Goal: Task Accomplishment & Management: Complete application form

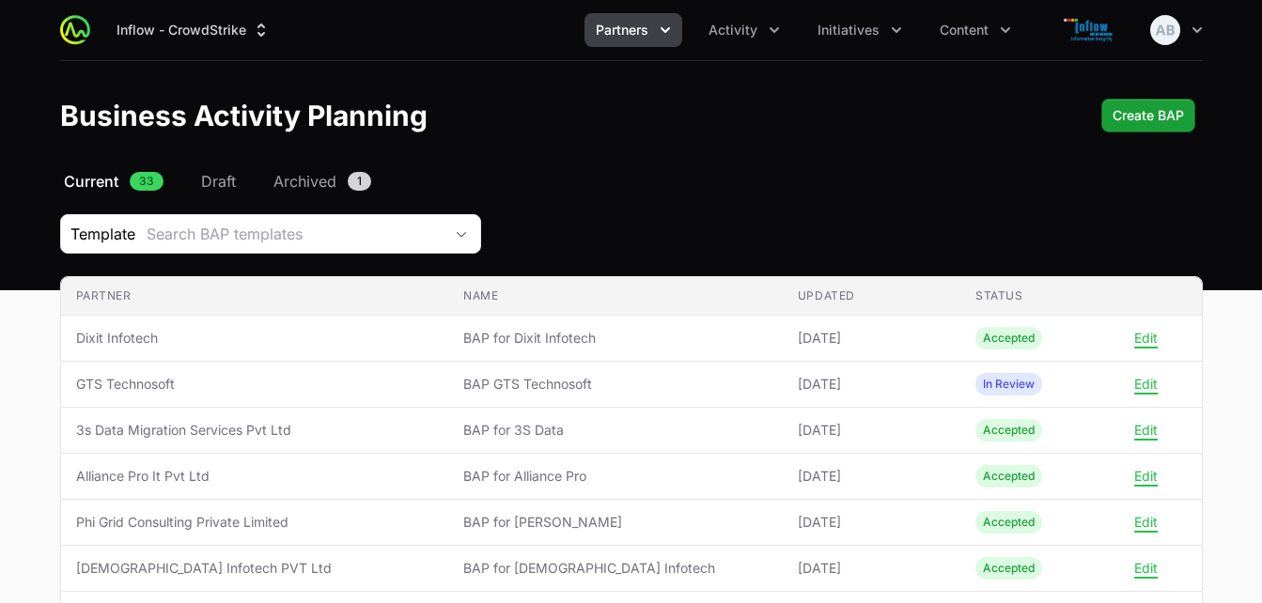
scroll to position [36, 0]
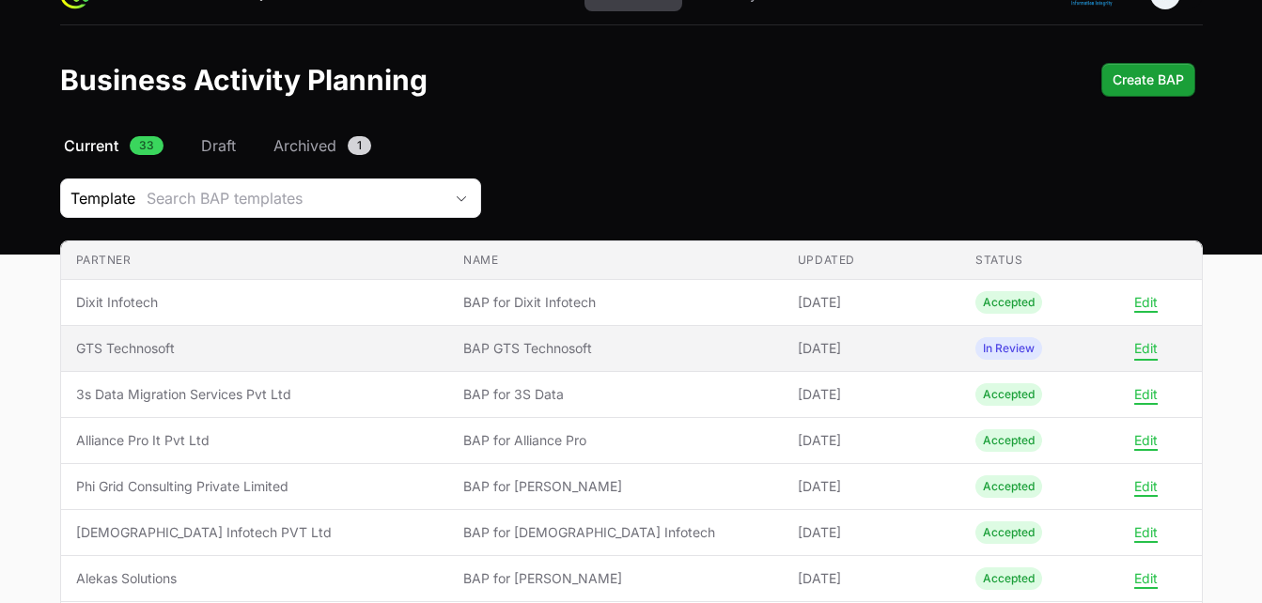
click at [1149, 352] on button "Edit" at bounding box center [1145, 348] width 23 height 17
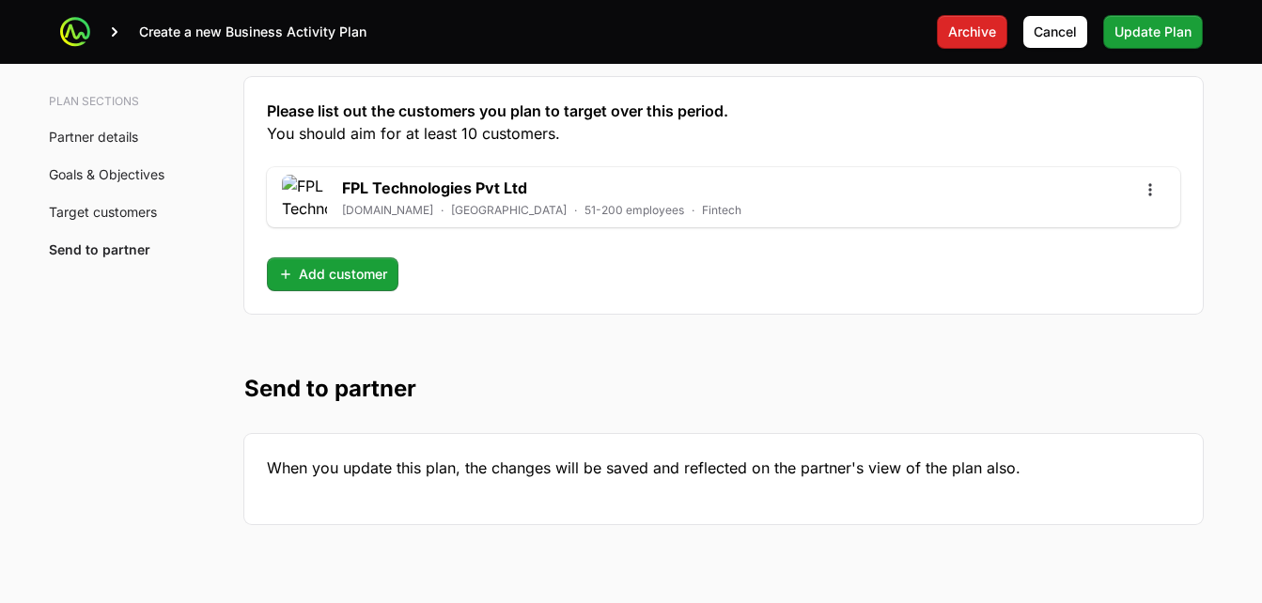
scroll to position [4747, 0]
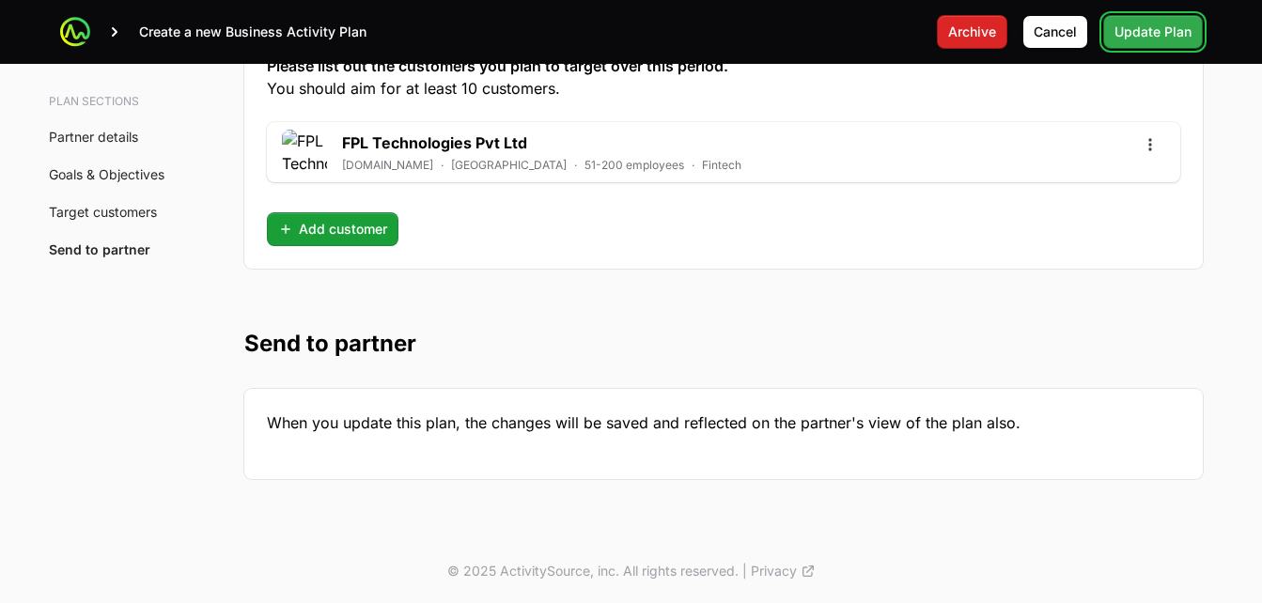
click at [1141, 36] on span "Update Plan" at bounding box center [1152, 32] width 77 height 23
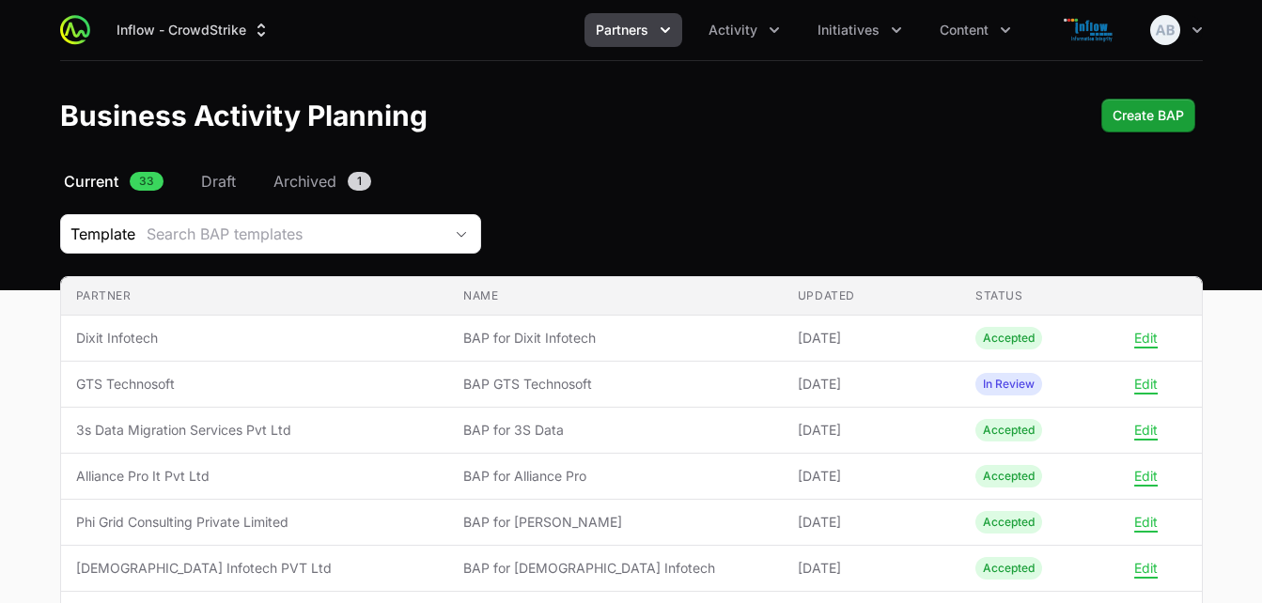
click at [614, 21] on span "Partners" at bounding box center [622, 30] width 53 height 19
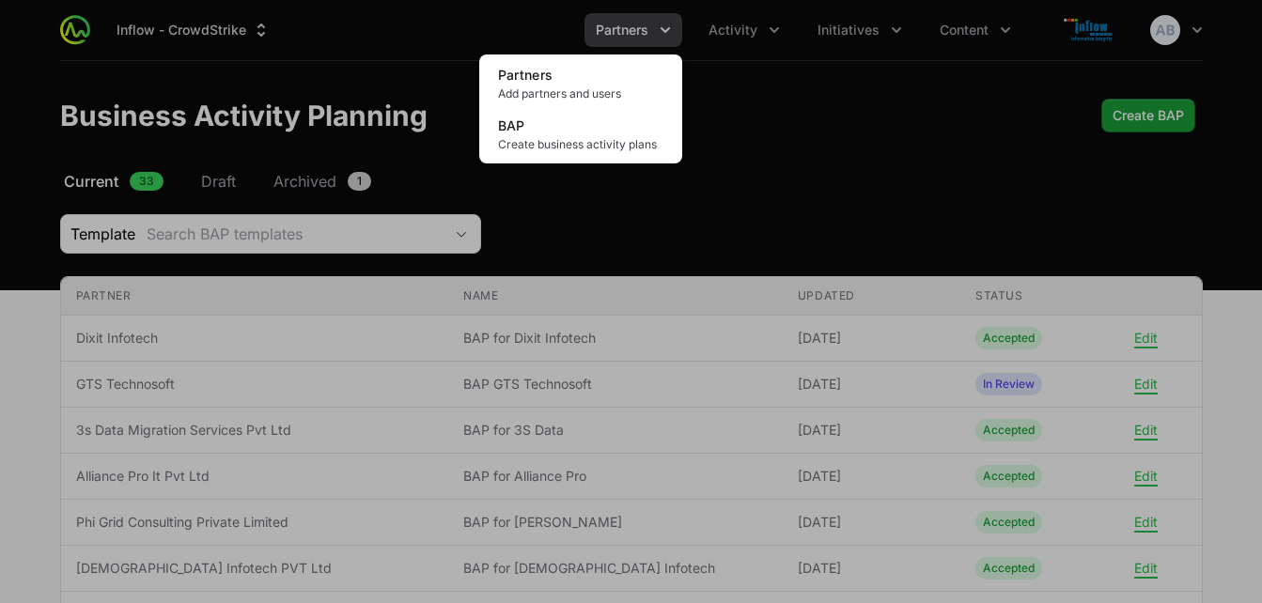
click at [755, 29] on div "Partners menu" at bounding box center [631, 301] width 1262 height 603
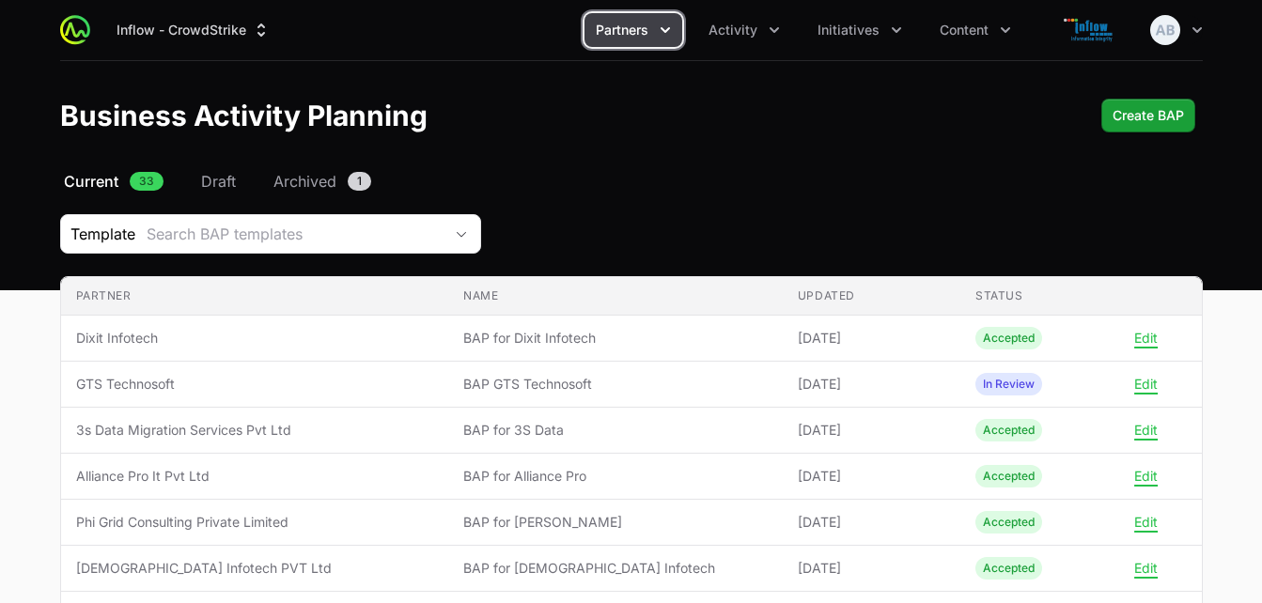
click at [640, 27] on span "Partners" at bounding box center [622, 30] width 53 height 19
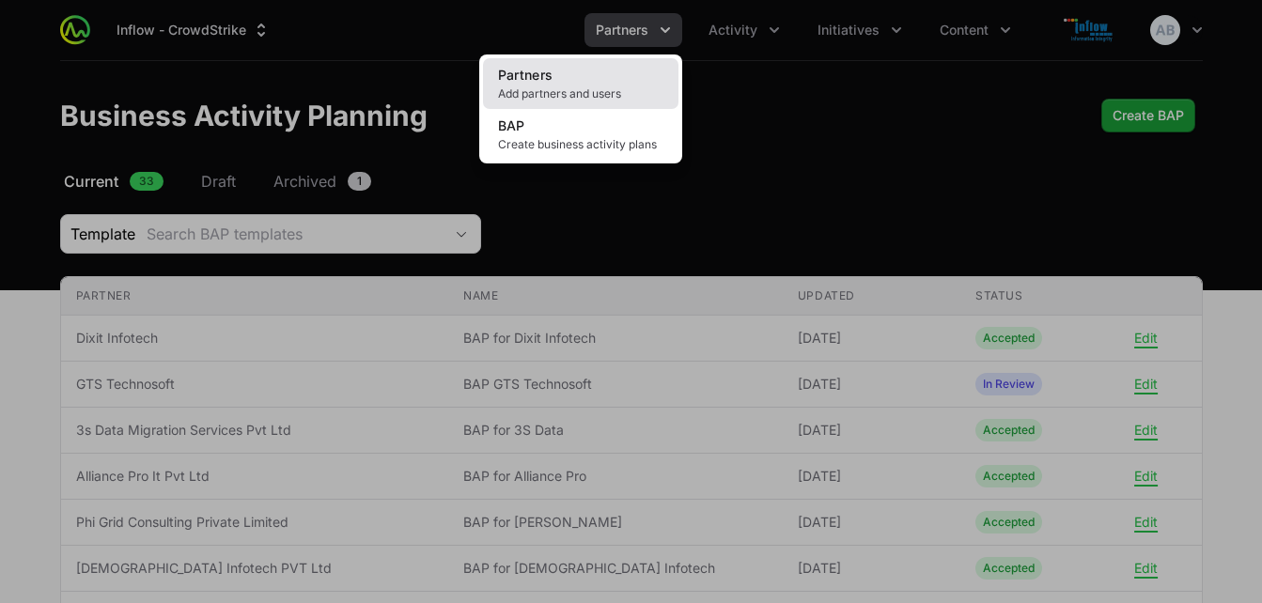
click at [542, 84] on link "Partners Add partners and users" at bounding box center [580, 83] width 195 height 51
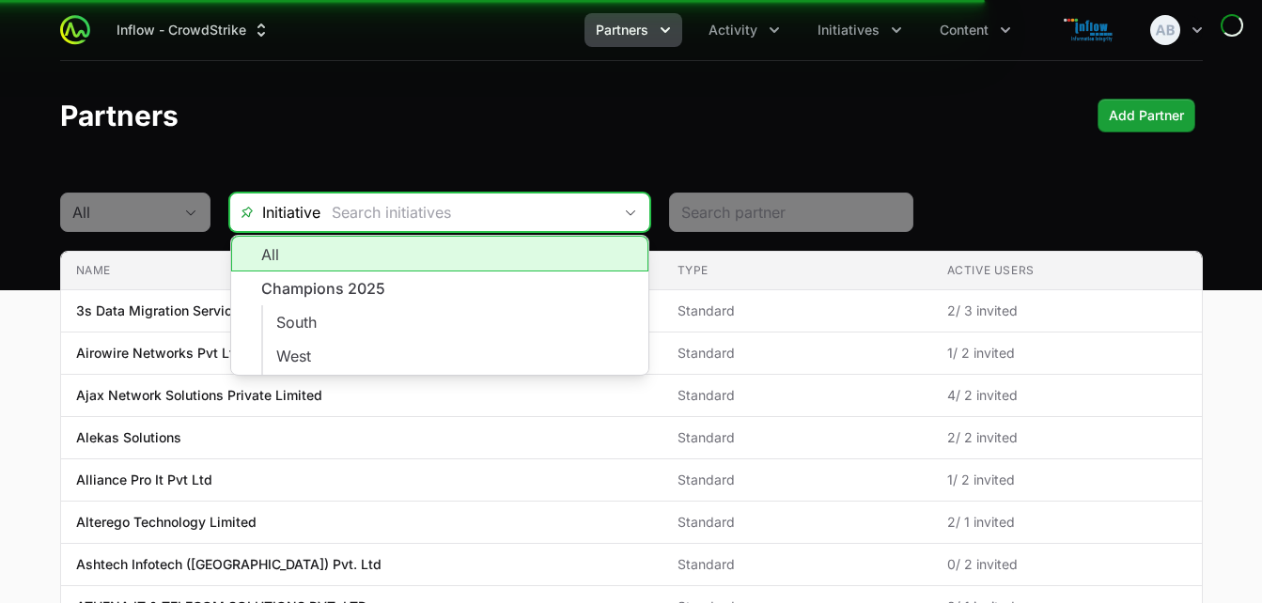
click at [381, 211] on input "text" at bounding box center [465, 213] width 291 height 38
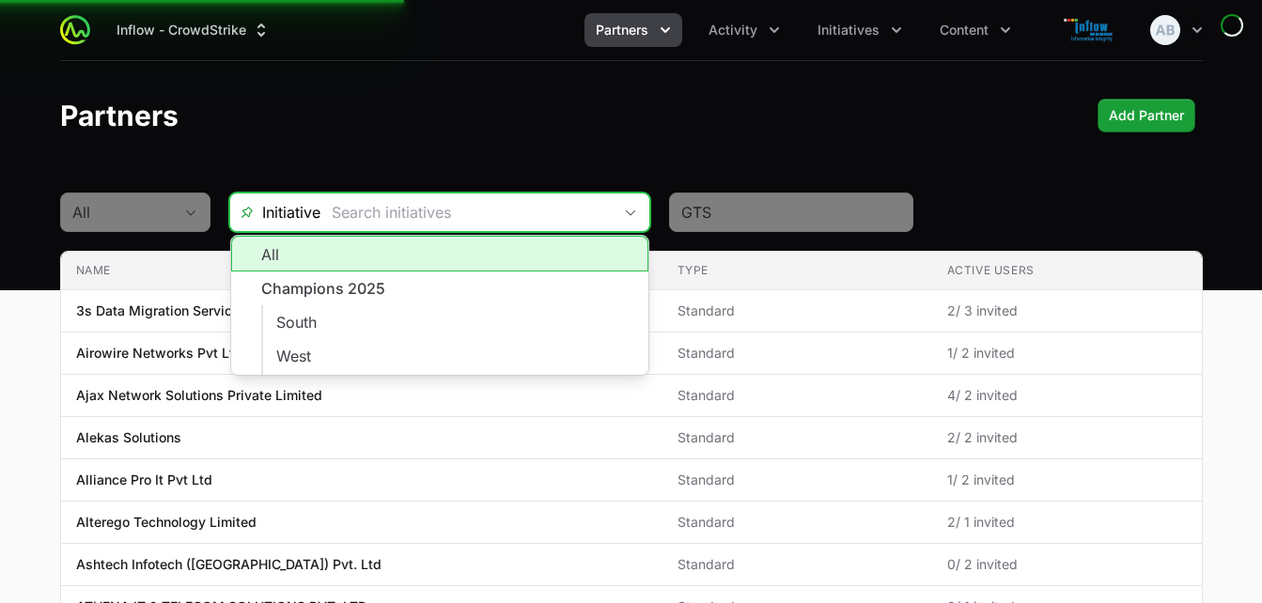
click at [394, 209] on input "text" at bounding box center [465, 213] width 291 height 38
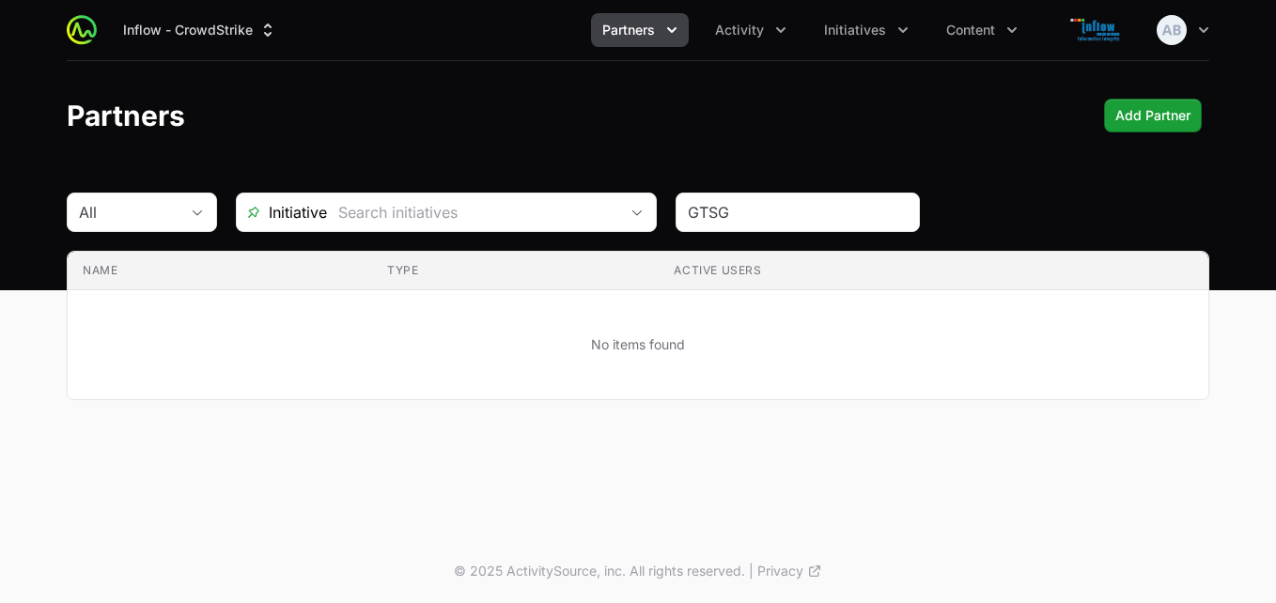
click at [466, 309] on td "No items found" at bounding box center [638, 345] width 1141 height 110
click at [757, 220] on input "GTSG" at bounding box center [798, 212] width 220 height 23
type input "GTS"
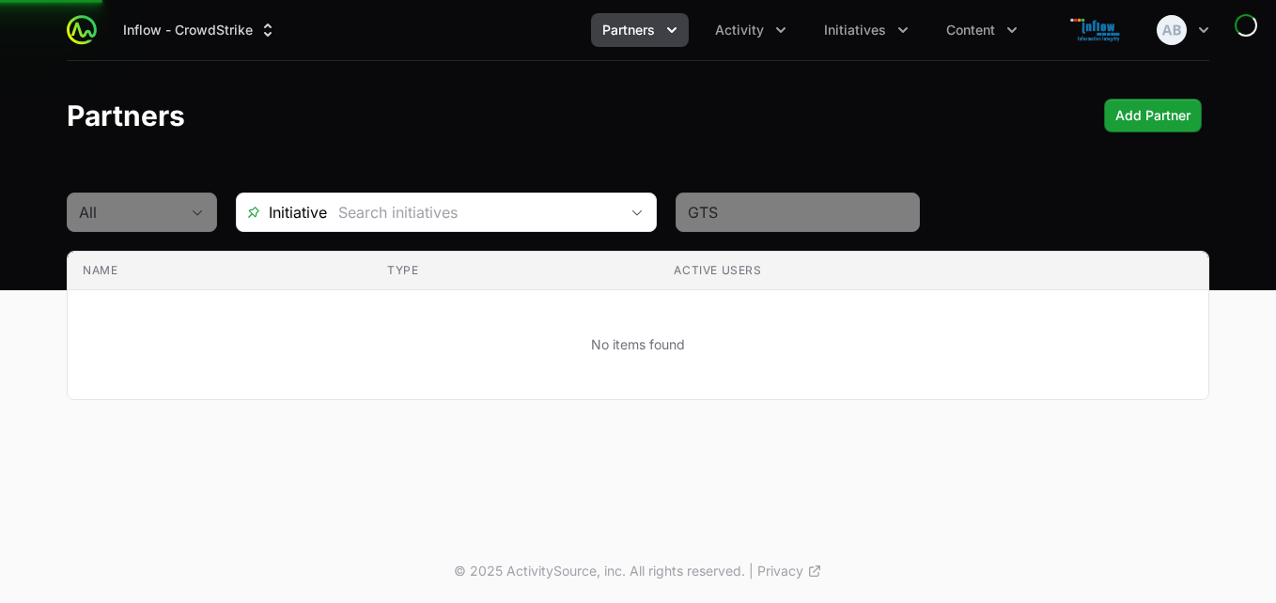
click at [764, 268] on th "Active Users" at bounding box center [934, 271] width 550 height 39
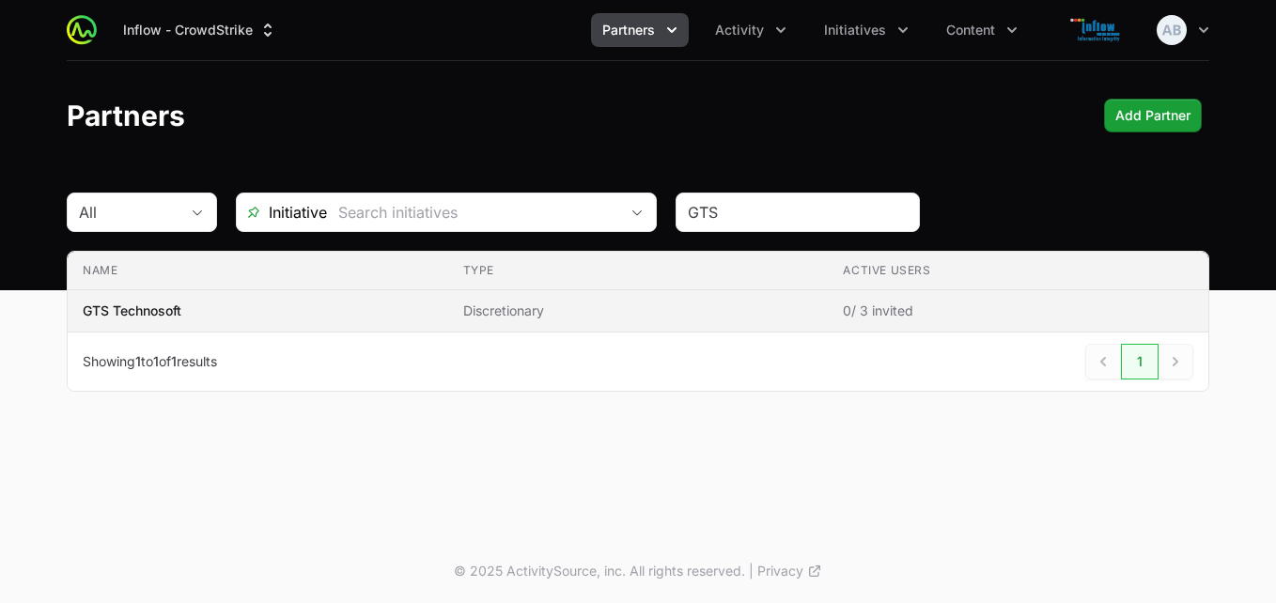
click at [306, 319] on span "GTS Technosoft" at bounding box center [258, 311] width 350 height 19
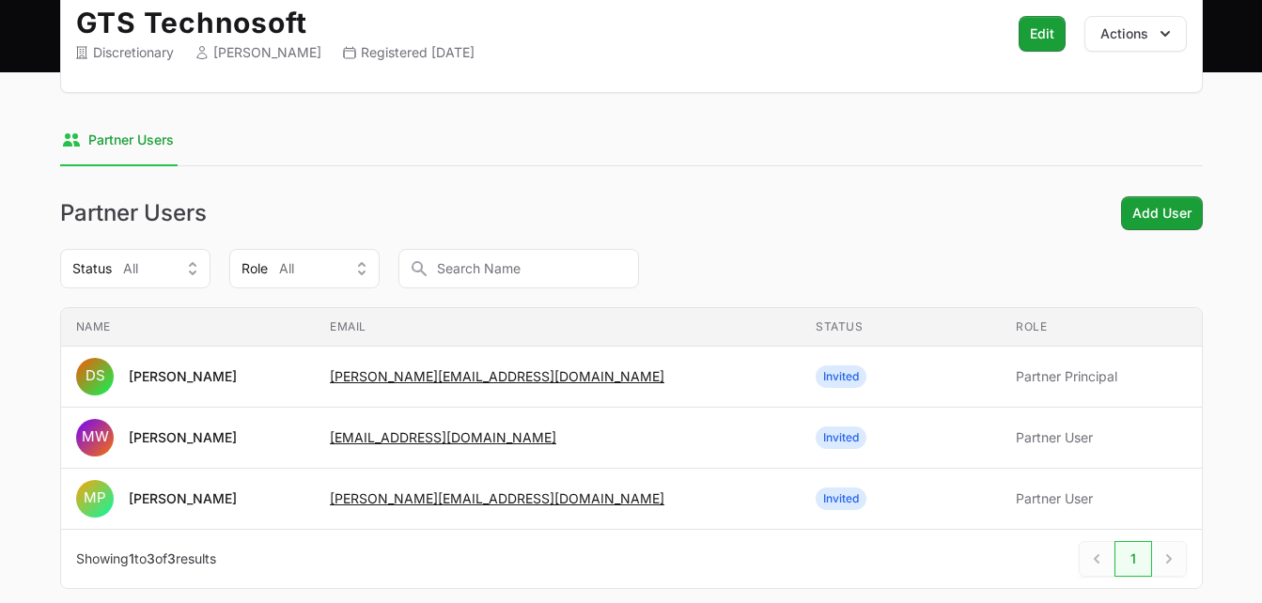
scroll to position [218, 0]
click at [1146, 205] on span "Add User" at bounding box center [1161, 213] width 59 height 23
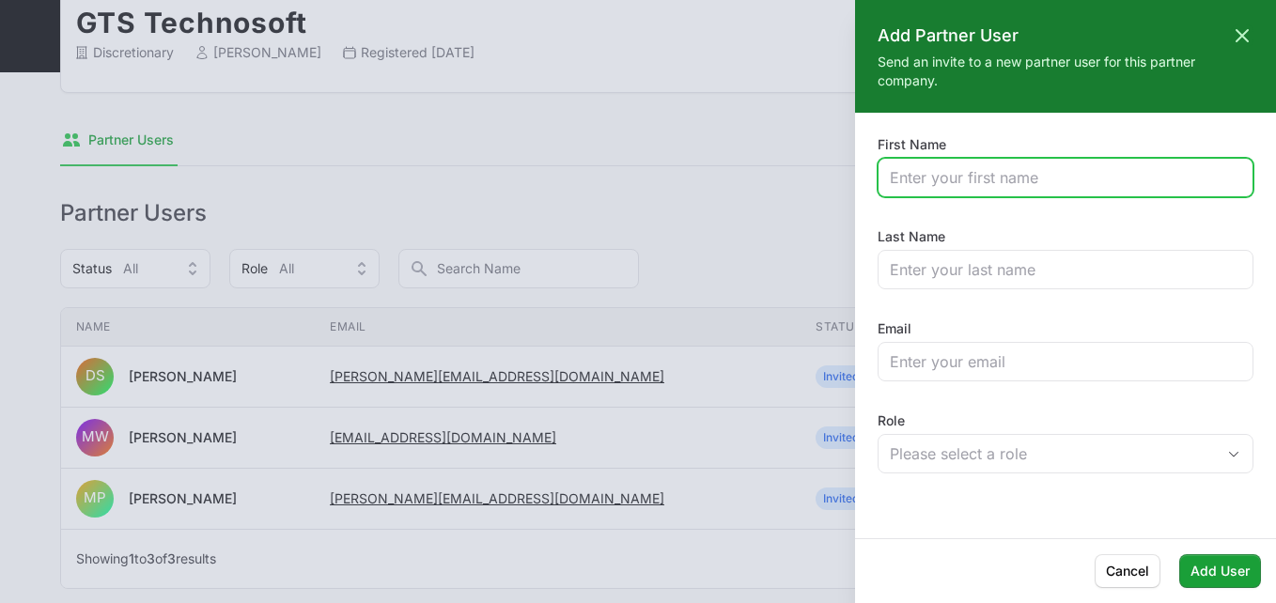
click at [964, 185] on input "First Name" at bounding box center [1065, 177] width 351 height 23
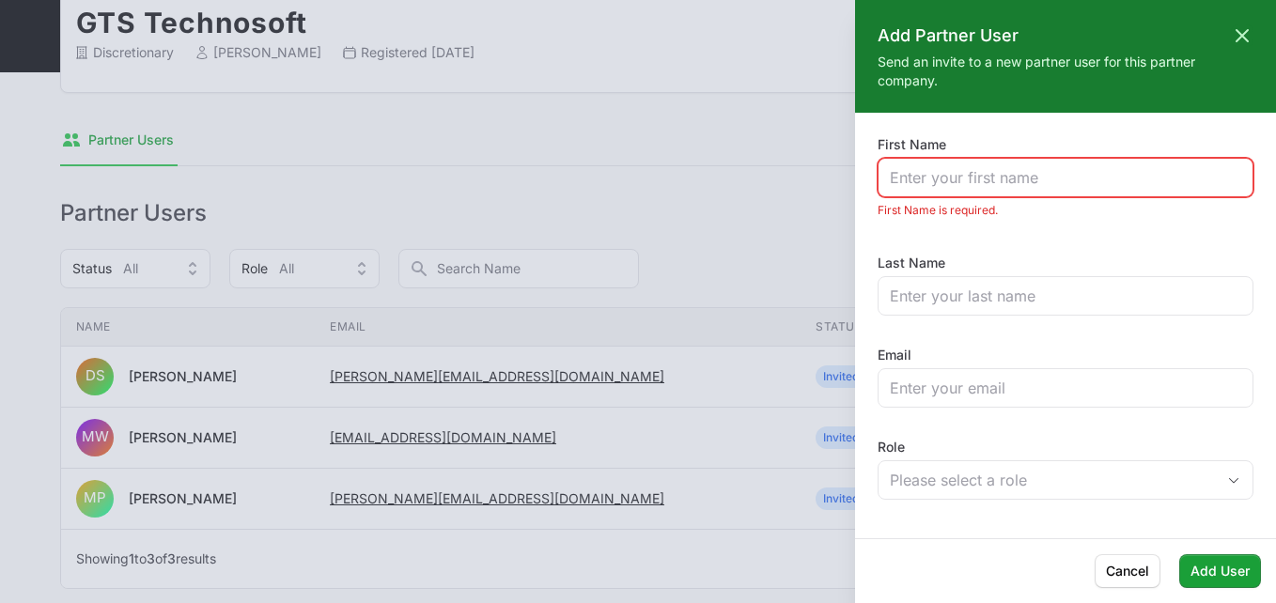
click at [875, 186] on div "First Name First Name is required. Last Name Email Role Please select a role" at bounding box center [1065, 325] width 421 height 381
click at [932, 183] on input "First Name" at bounding box center [1065, 177] width 351 height 23
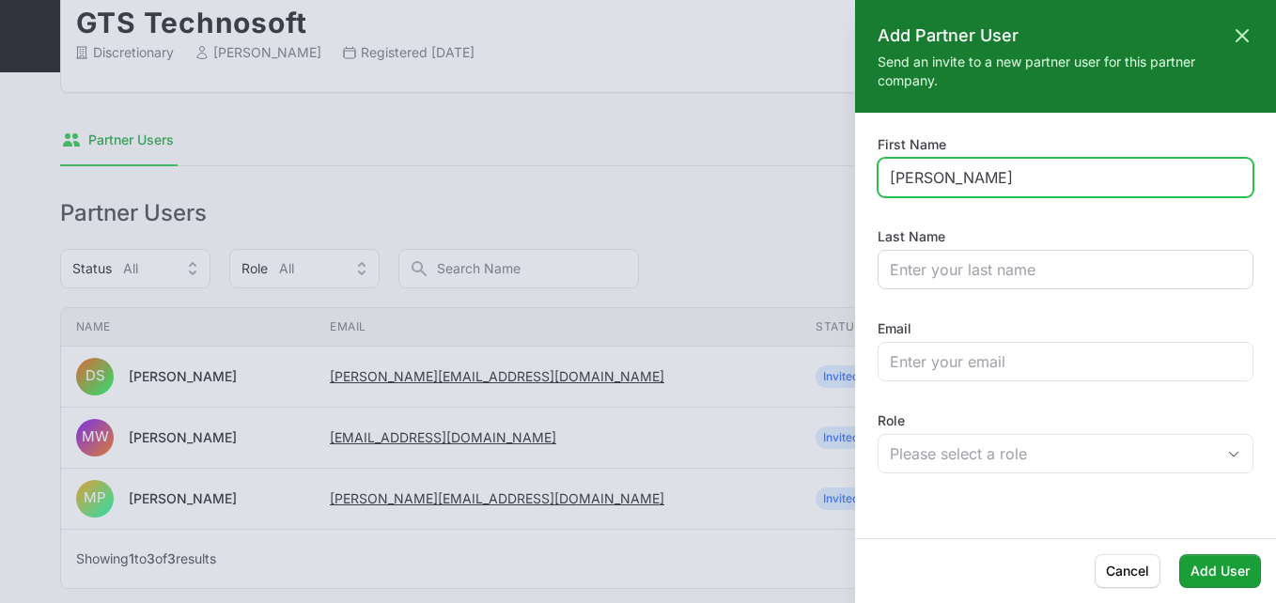
type input "[PERSON_NAME]"
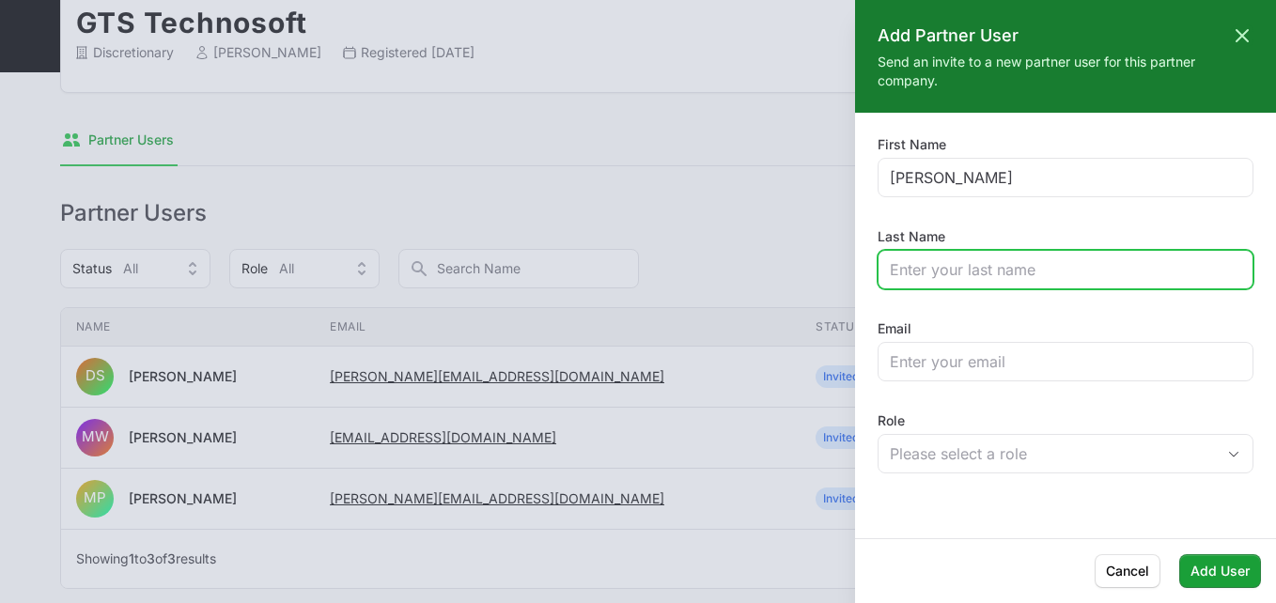
click at [908, 266] on input "Last Name" at bounding box center [1065, 269] width 351 height 23
type input "K"
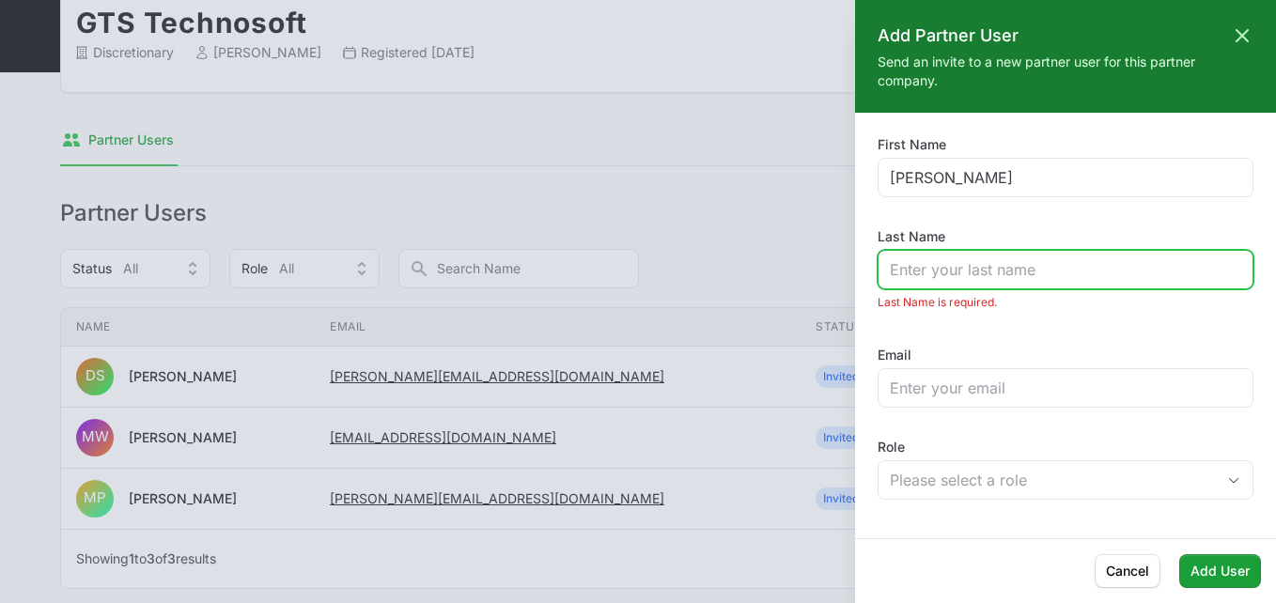
paste input "Theurkar"
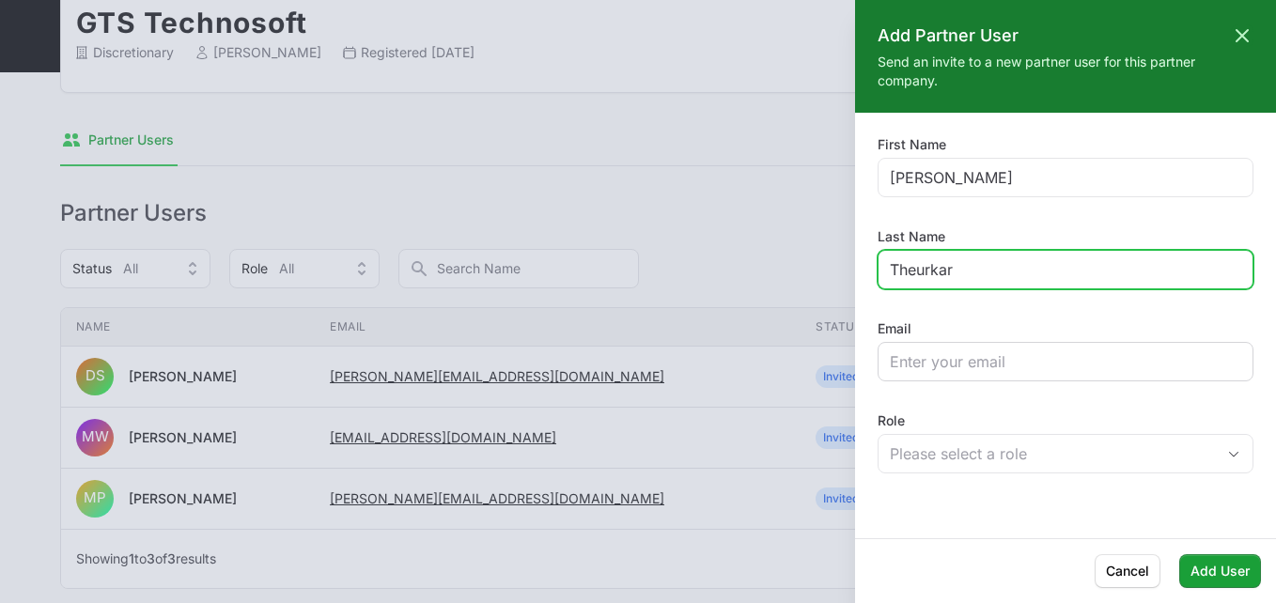
type input "Theurkar"
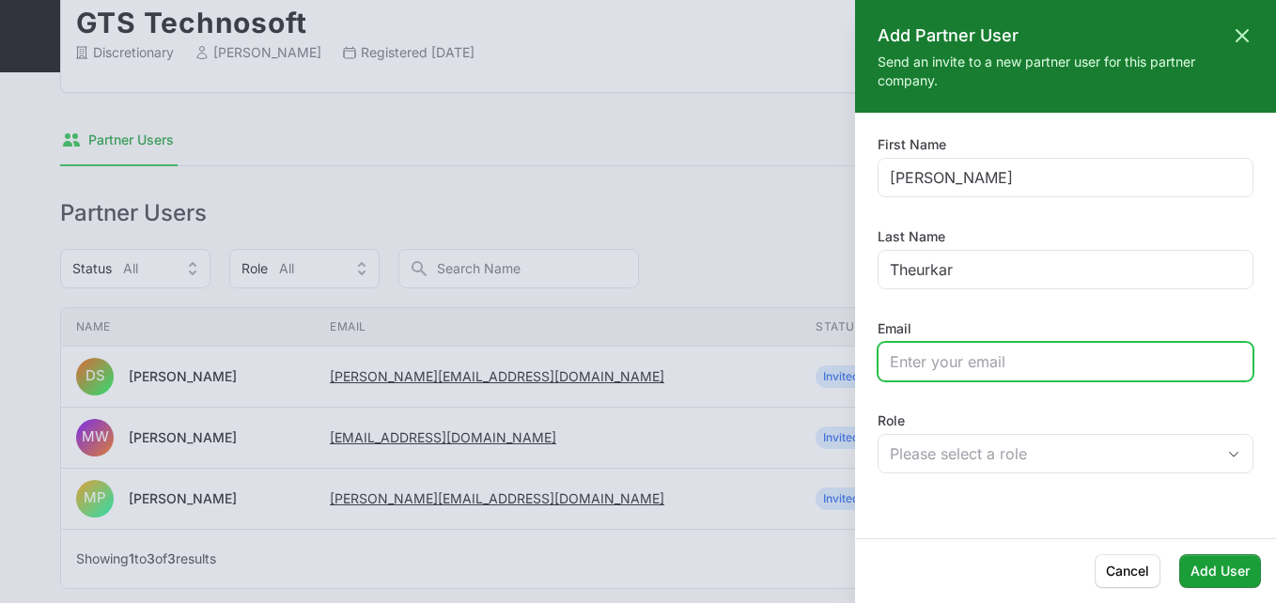
click at [914, 364] on input "Email" at bounding box center [1065, 361] width 351 height 23
paste input "[EMAIL_ADDRESS][DOMAIN_NAME]"
type input "[EMAIL_ADDRESS][DOMAIN_NAME]"
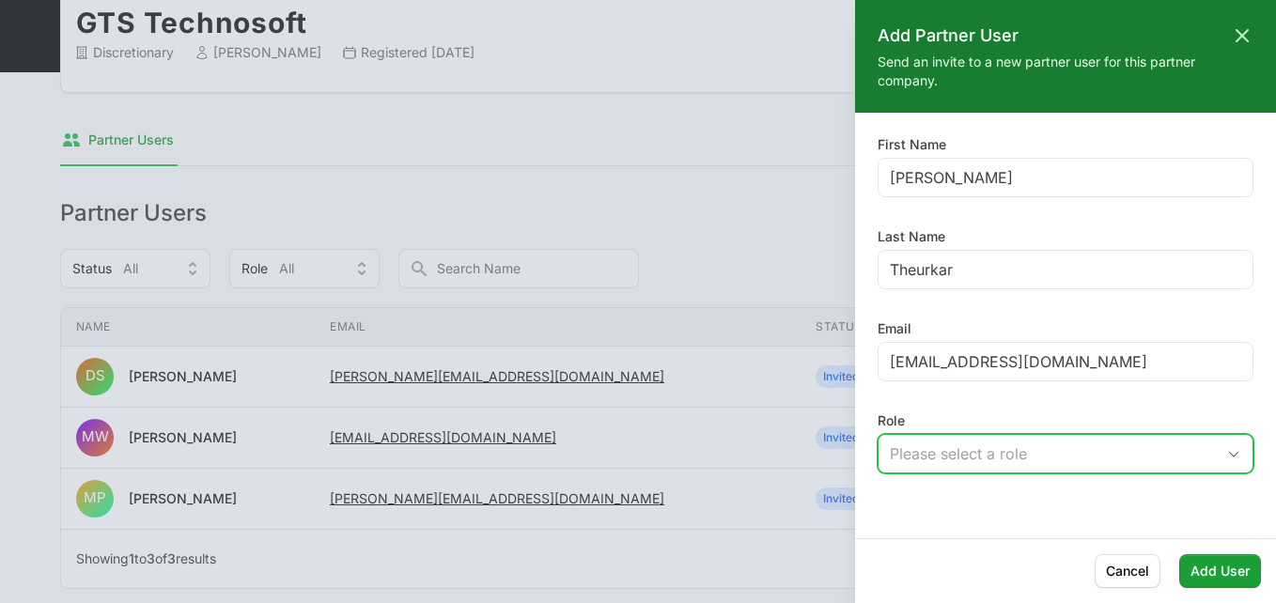
click at [916, 457] on div "Please select a role" at bounding box center [1052, 454] width 325 height 23
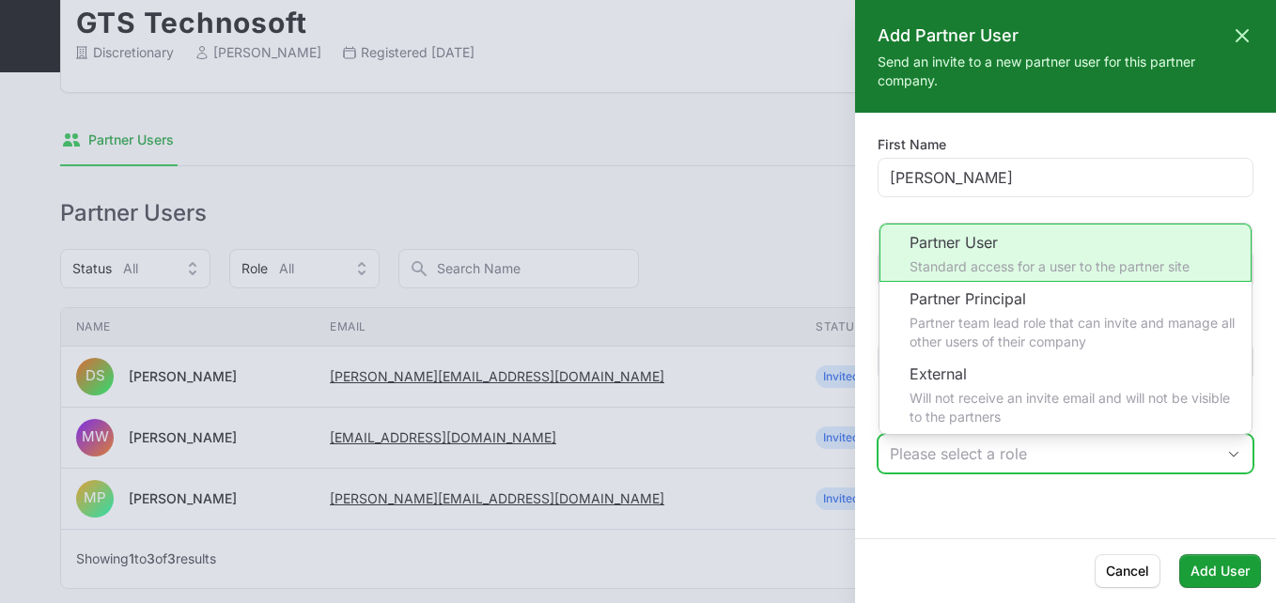
click at [920, 269] on li "Partner User Standard access for a user to the partner site" at bounding box center [1066, 253] width 372 height 58
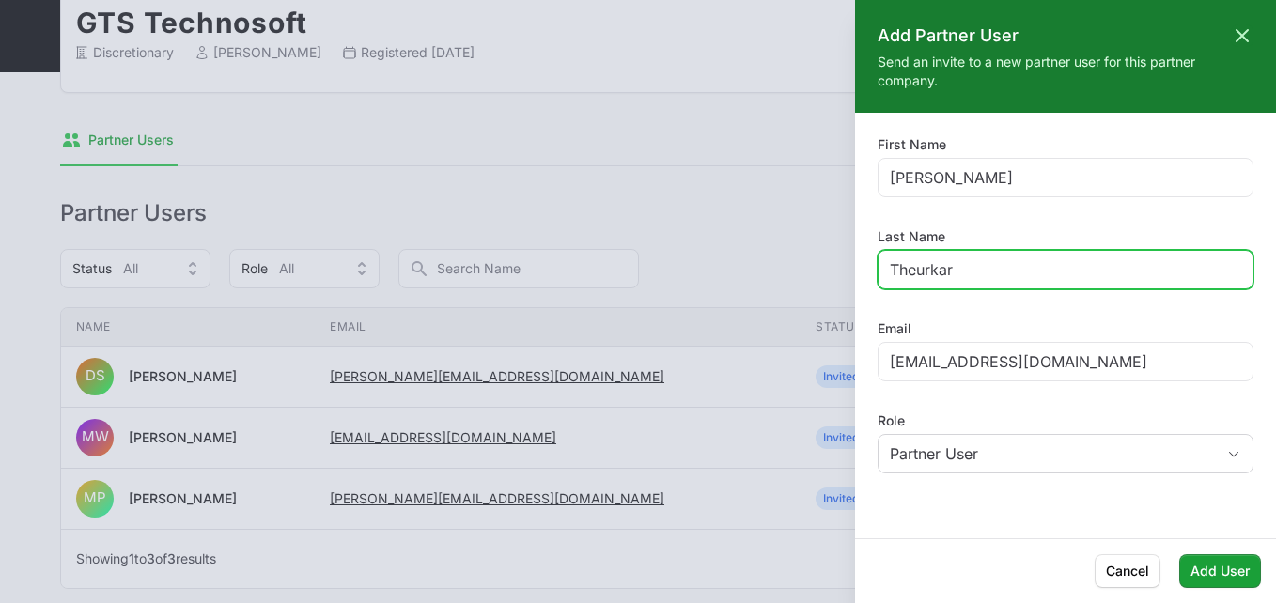
click at [920, 269] on input "Theurkar" at bounding box center [1065, 269] width 351 height 23
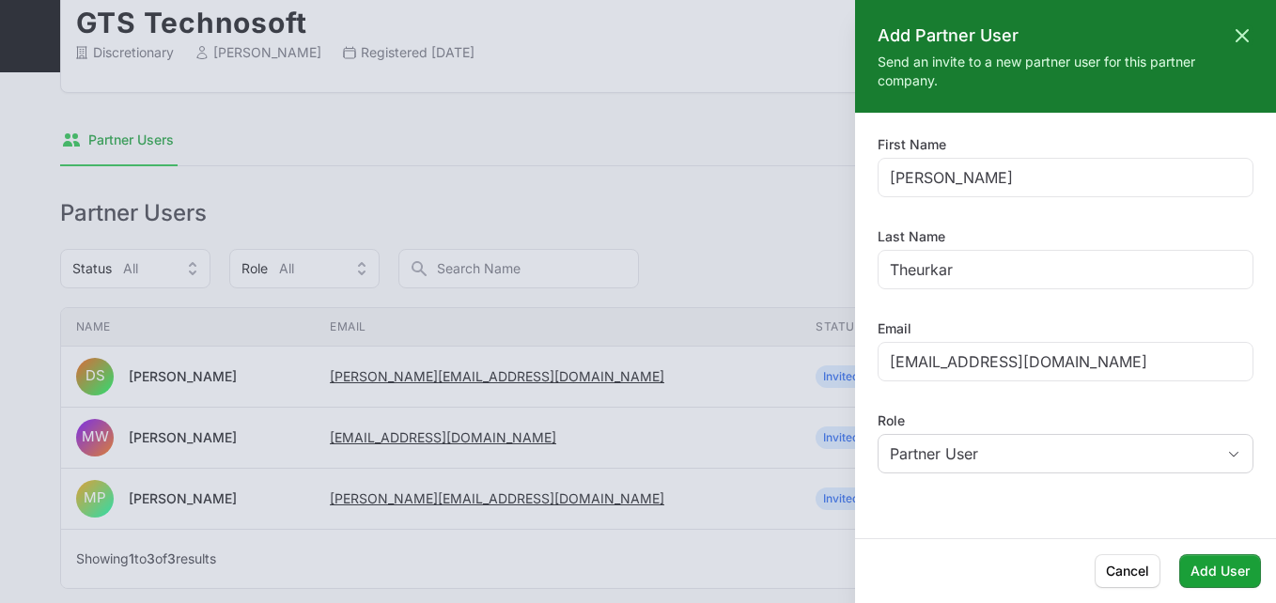
click at [972, 316] on div "First Name [PERSON_NAME] Last Name [PERSON_NAME] Email [EMAIL_ADDRESS][DOMAIN_N…" at bounding box center [1066, 307] width 376 height 344
click at [1216, 583] on button "Add User" at bounding box center [1220, 571] width 82 height 34
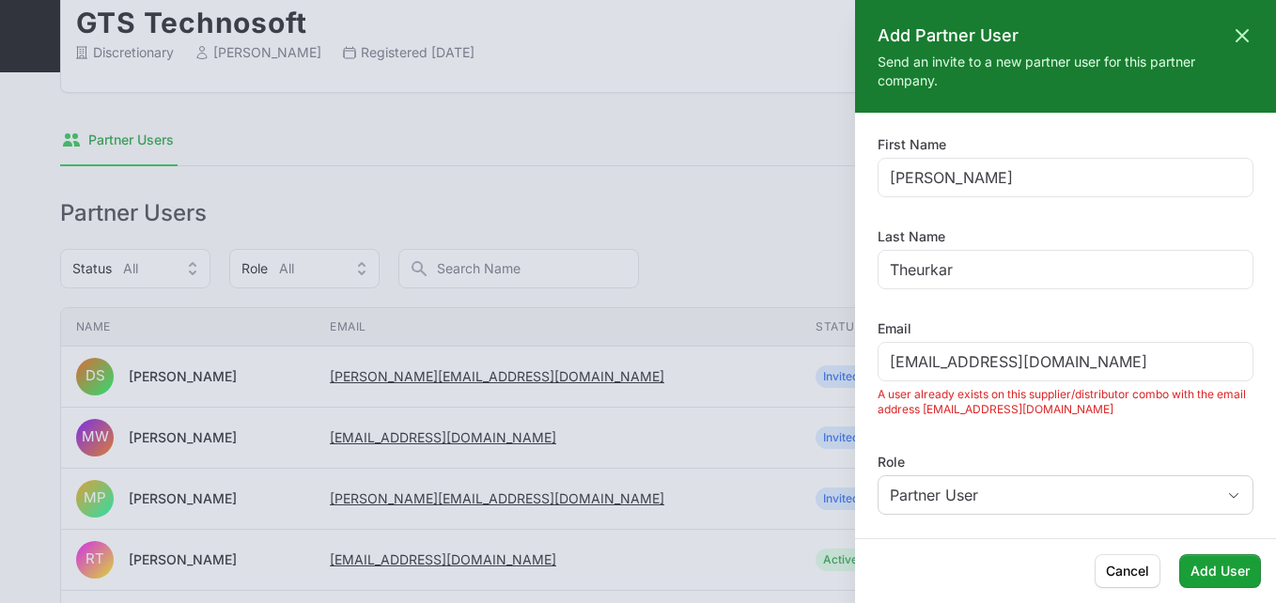
click at [649, 191] on div at bounding box center [638, 301] width 1276 height 603
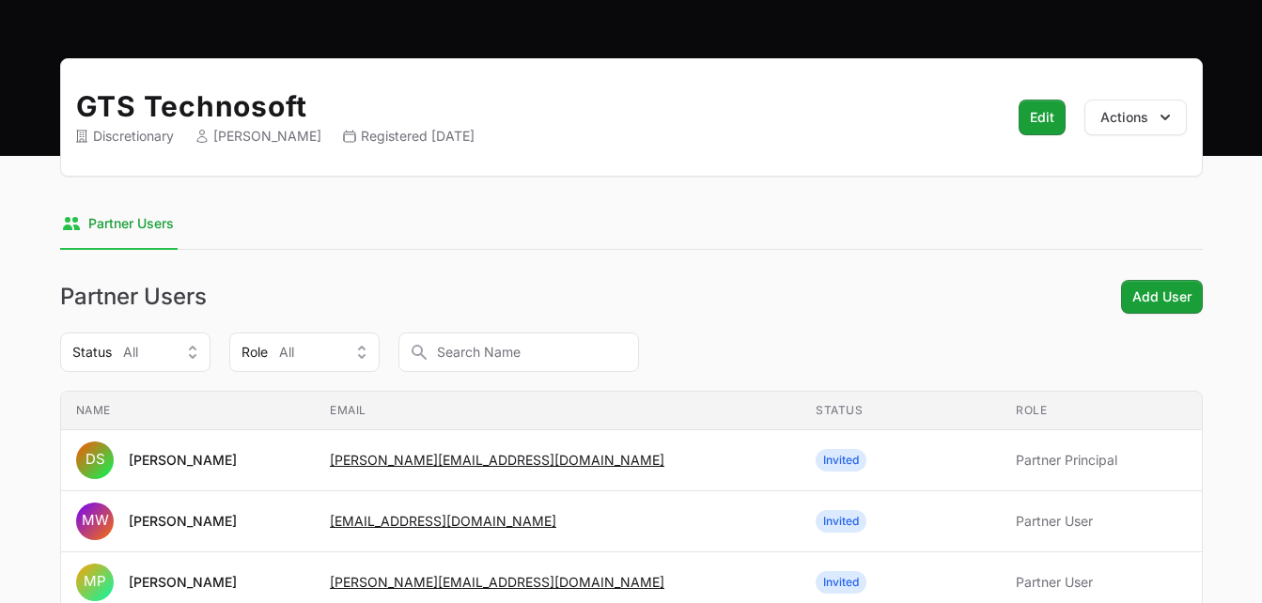
scroll to position [0, 0]
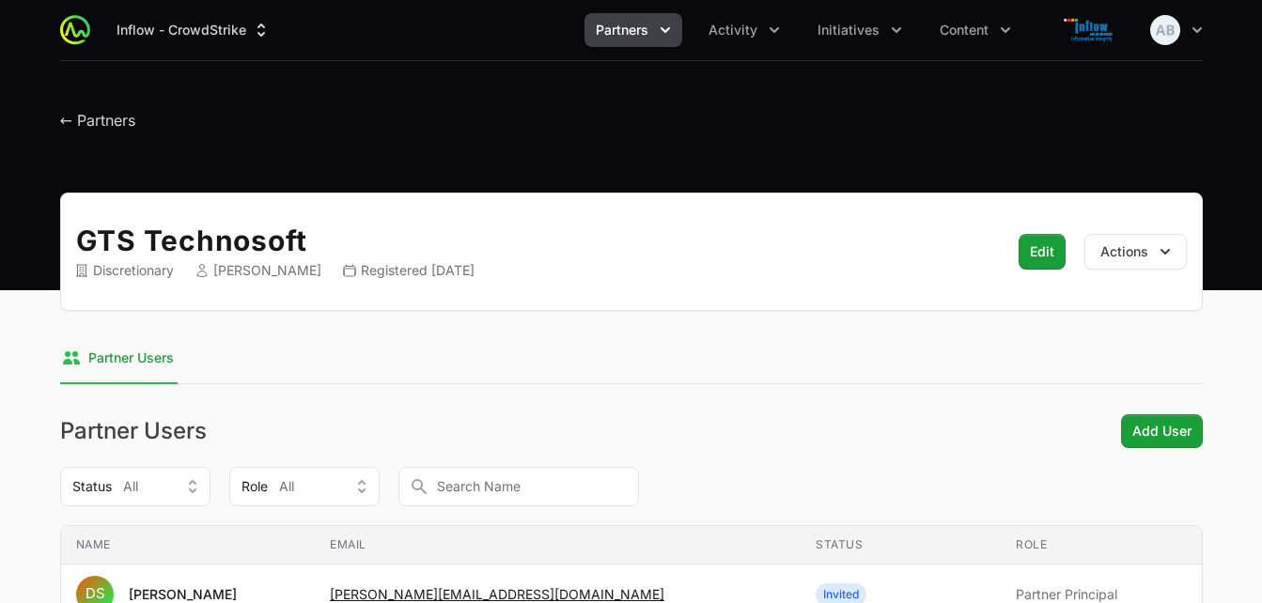
click at [626, 45] on button "Partners" at bounding box center [633, 30] width 98 height 34
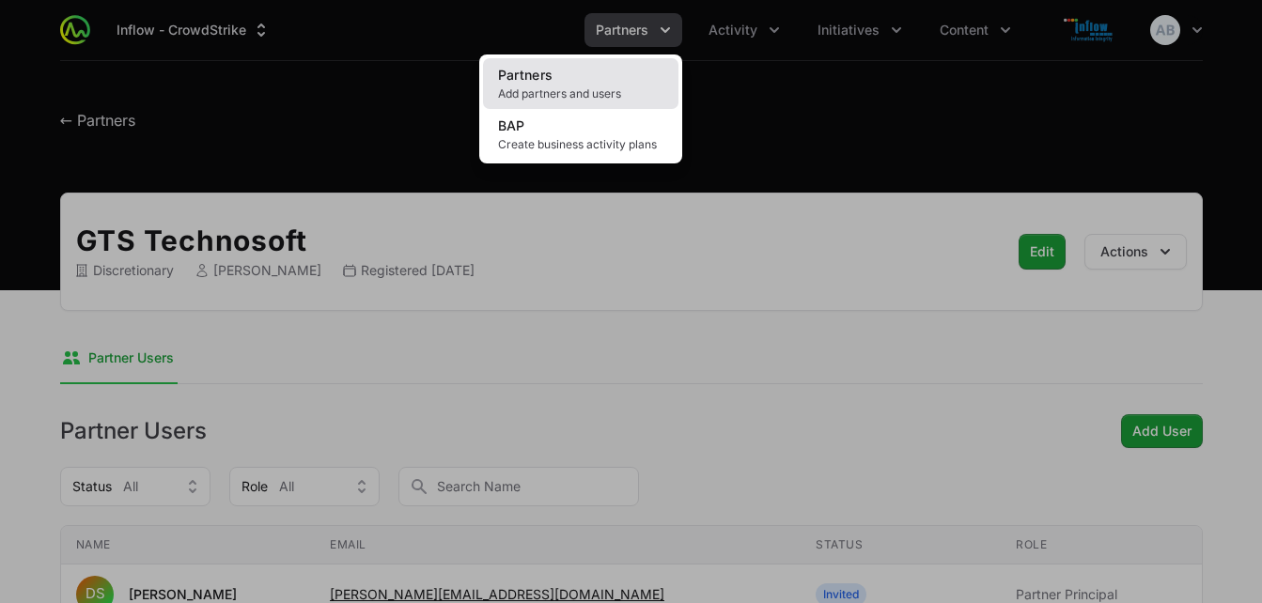
click at [547, 74] on span "Partners" at bounding box center [525, 75] width 55 height 16
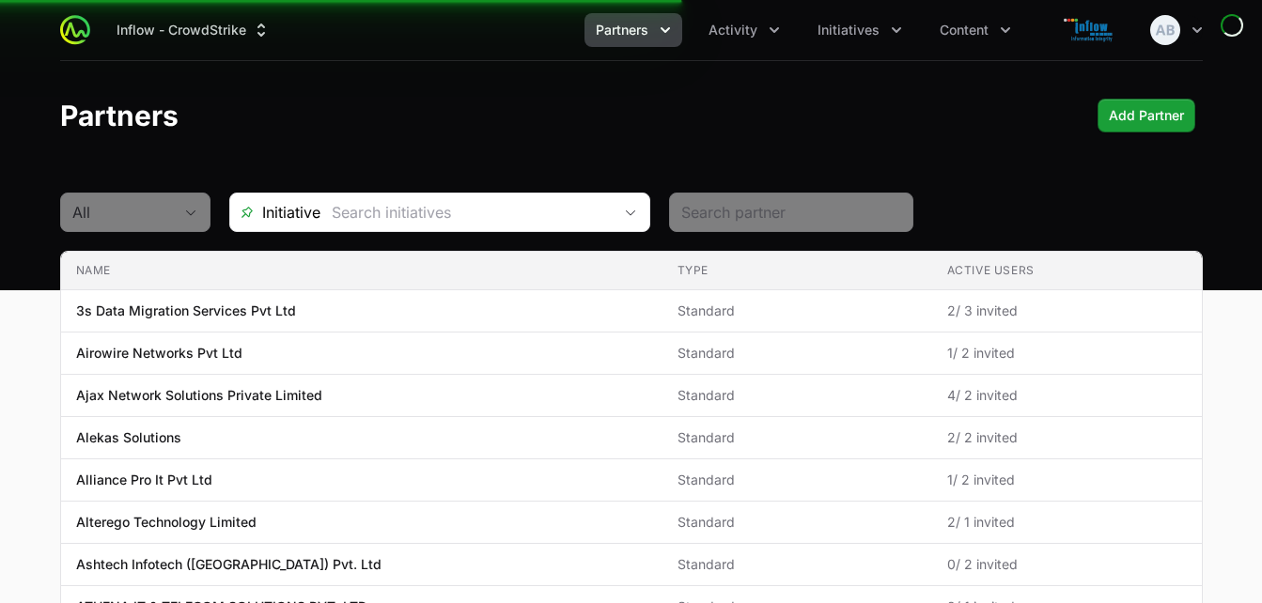
click at [642, 29] on span "Partners" at bounding box center [622, 30] width 53 height 19
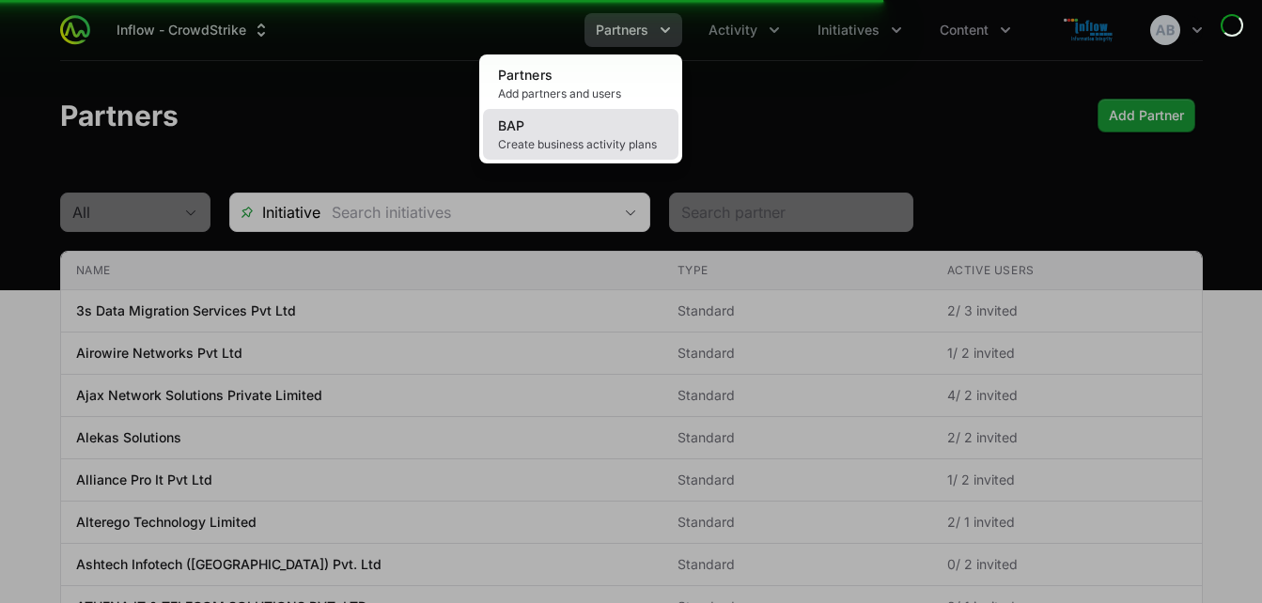
click at [556, 148] on span "Create business activity plans" at bounding box center [580, 144] width 165 height 15
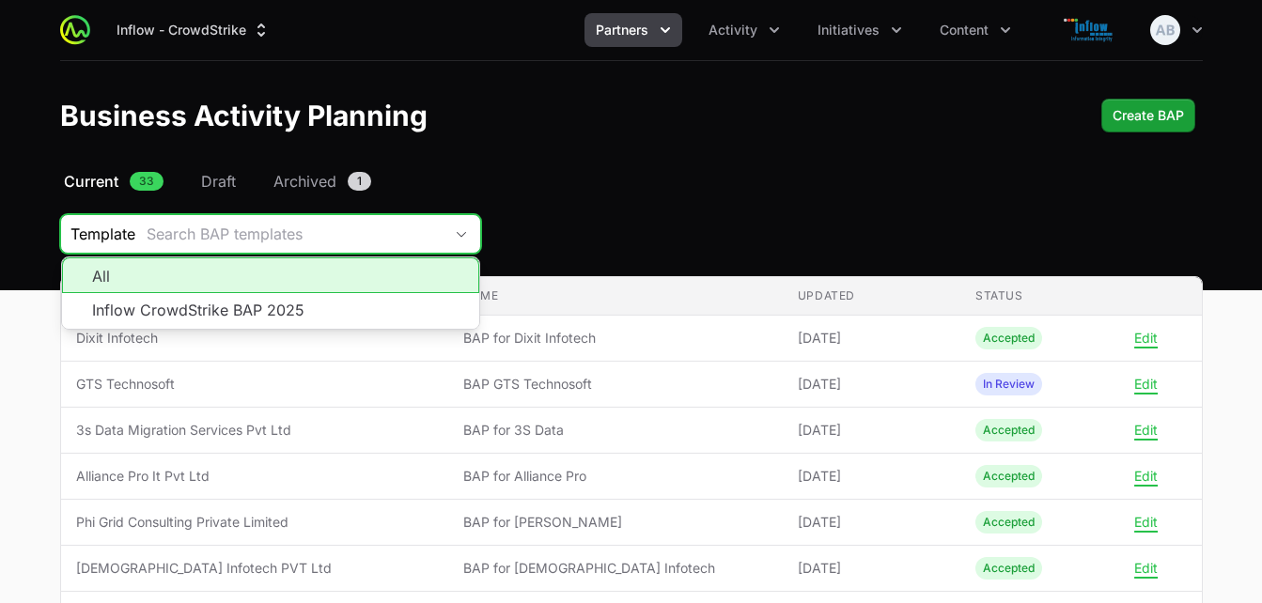
click at [218, 226] on div "Search BAP templates" at bounding box center [295, 234] width 296 height 23
click at [179, 229] on div "Search BAP templates" at bounding box center [295, 234] width 296 height 23
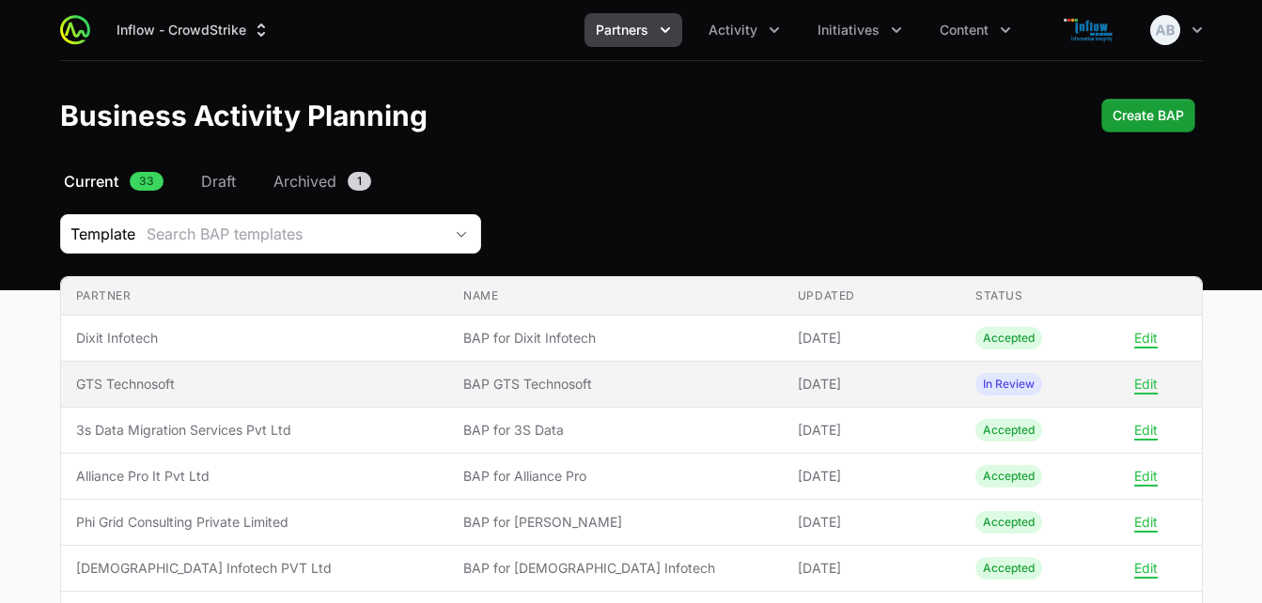
click at [467, 378] on span "BAP GTS Technosoft" at bounding box center [615, 384] width 304 height 19
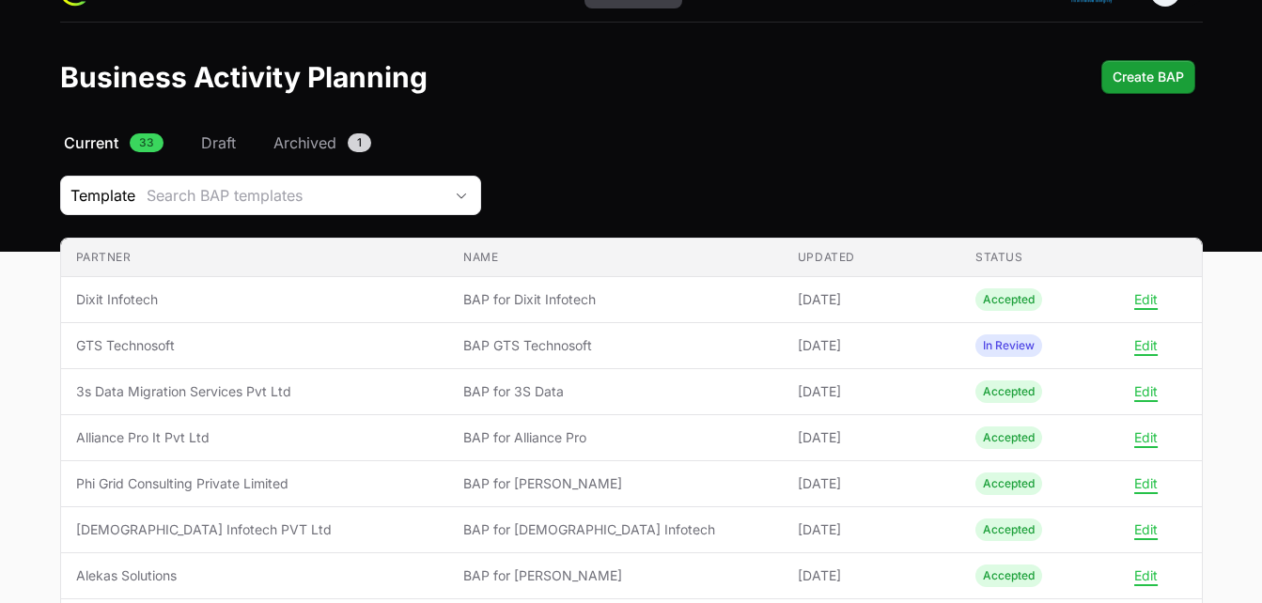
scroll to position [44, 0]
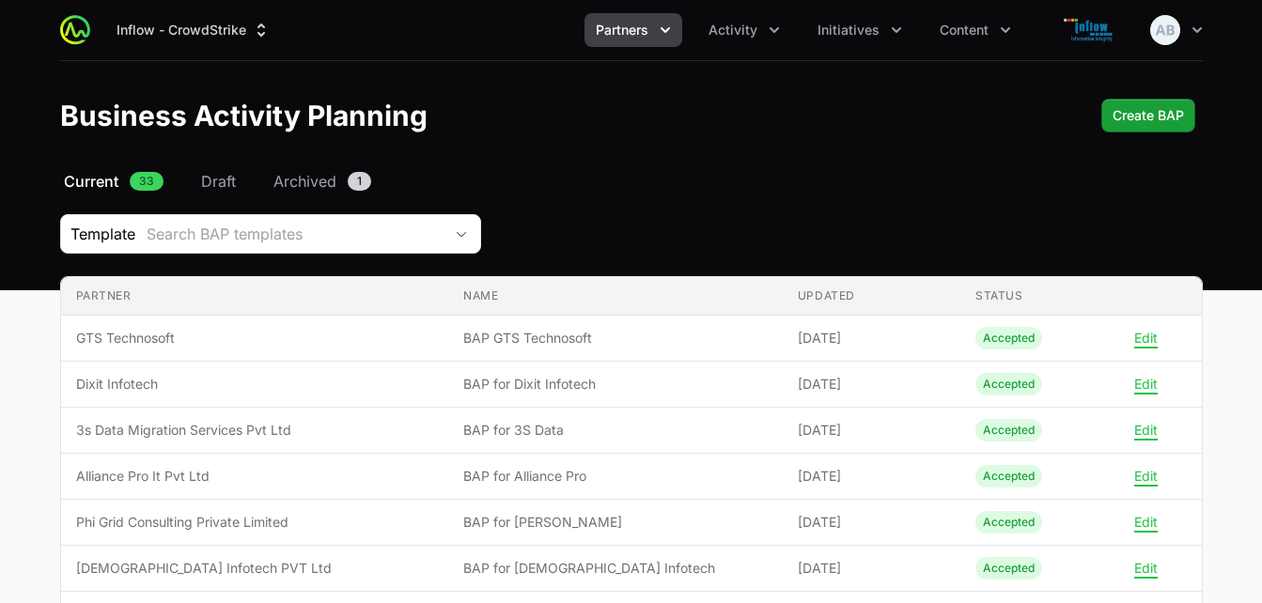
scroll to position [44, 0]
